Goal: Task Accomplishment & Management: Manage account settings

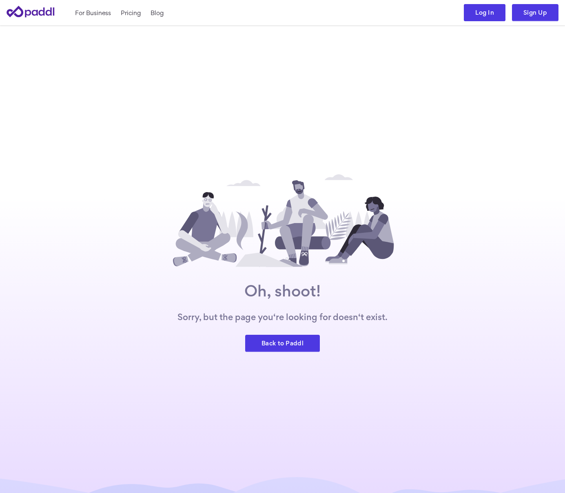
click at [481, 18] on link "Log In" at bounding box center [485, 12] width 42 height 17
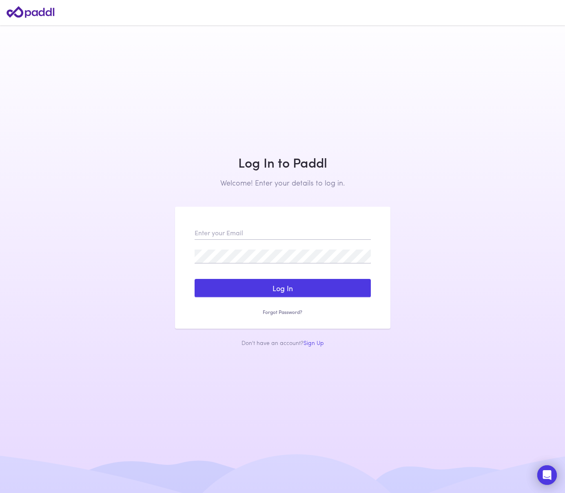
click at [236, 236] on input "email" at bounding box center [282, 233] width 176 height 14
type input "[EMAIL_ADDRESS][DOMAIN_NAME]"
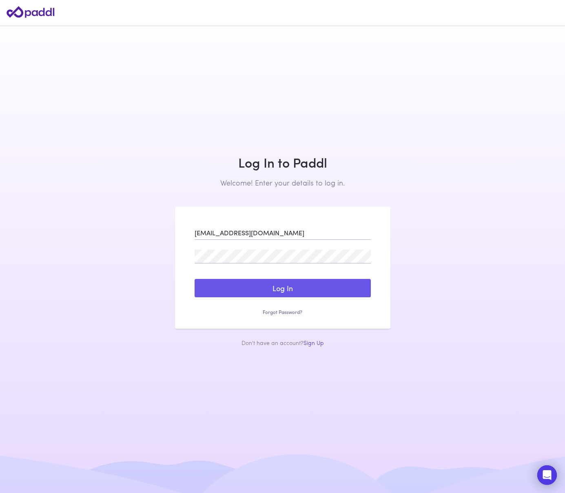
click at [243, 291] on button "Log In" at bounding box center [282, 288] width 176 height 19
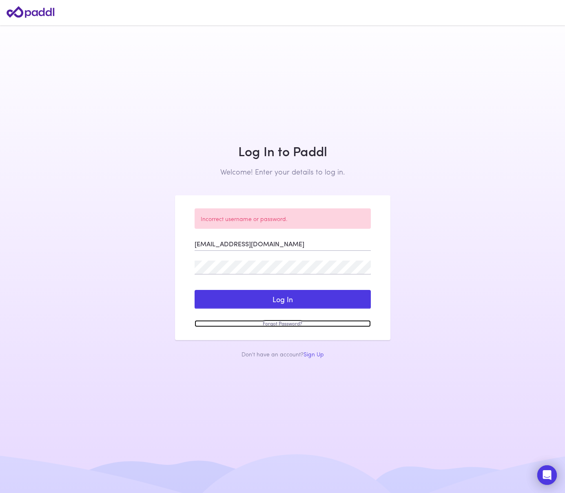
click at [278, 322] on link "Forgot Password?" at bounding box center [282, 323] width 176 height 7
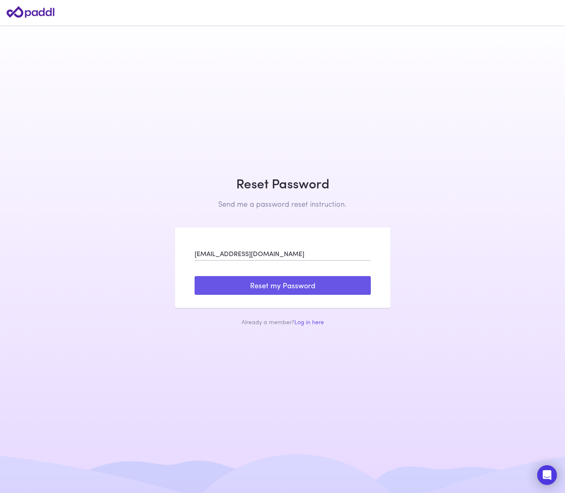
click at [278, 285] on button "Reset my Password" at bounding box center [282, 285] width 176 height 19
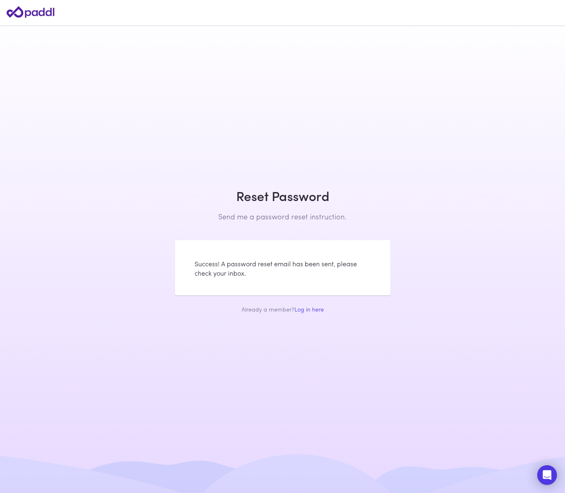
click at [262, 217] on h2 "Send me a password reset instruction." at bounding box center [282, 216] width 215 height 9
click at [255, 267] on p "Success! A password reset email has been sent, please check your inbox." at bounding box center [282, 268] width 176 height 19
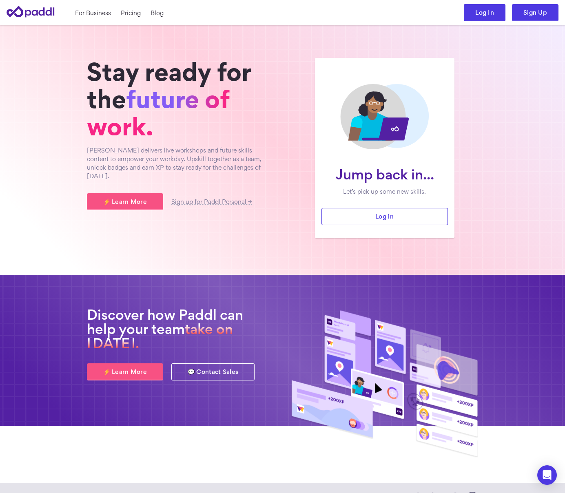
click at [496, 17] on link "Log In" at bounding box center [485, 12] width 42 height 17
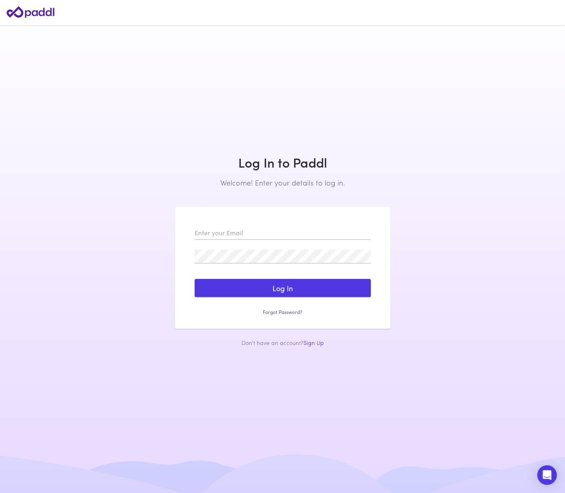
click at [277, 223] on div "Log In Sign Up Reset my Password Forgot Password? Success! A password reset ema…" at bounding box center [282, 268] width 215 height 122
click at [272, 233] on input "email" at bounding box center [282, 233] width 176 height 14
type input "[EMAIL_ADDRESS][DOMAIN_NAME]"
click at [235, 249] on form "duraisushmitha@gmail.com Log In Sign Up Reset my Password Forgot Password? Succ…" at bounding box center [282, 271] width 176 height 90
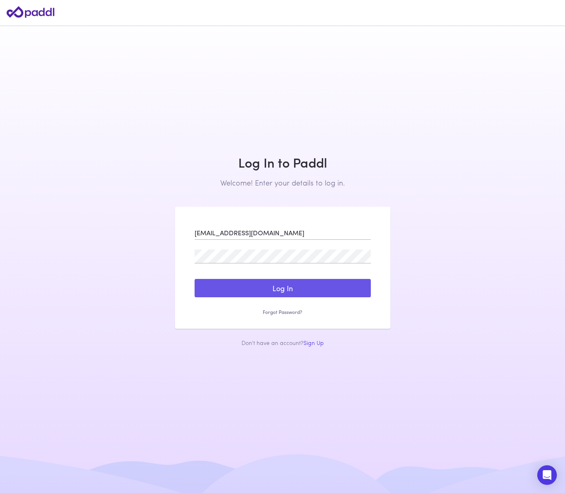
click at [259, 283] on button "Log In" at bounding box center [282, 288] width 176 height 19
